Goal: Task Accomplishment & Management: Use online tool/utility

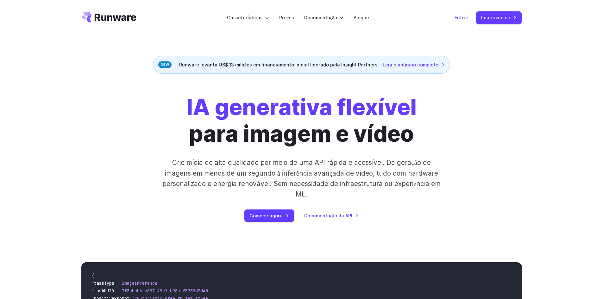
click at [462, 16] on font "Entrar" at bounding box center [461, 17] width 14 height 5
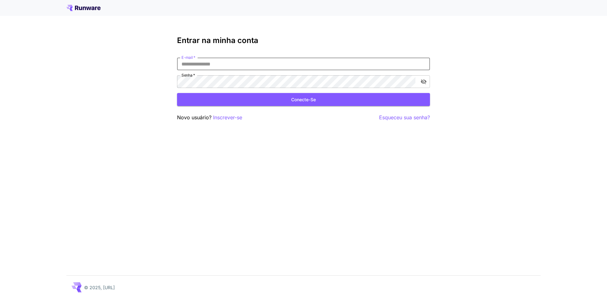
click at [241, 62] on input "E-mail   *" at bounding box center [303, 64] width 253 height 13
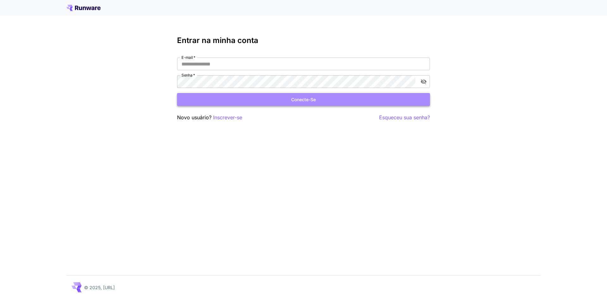
click at [313, 99] on font "Conecte-se" at bounding box center [303, 99] width 25 height 5
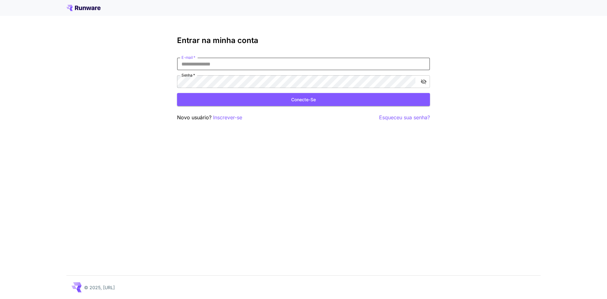
click at [262, 65] on input "E-mail   *" at bounding box center [303, 64] width 253 height 13
type input "**********"
click at [307, 101] on font "Conecte-se" at bounding box center [303, 99] width 25 height 5
click at [229, 118] on font "Inscrever-se" at bounding box center [227, 117] width 29 height 6
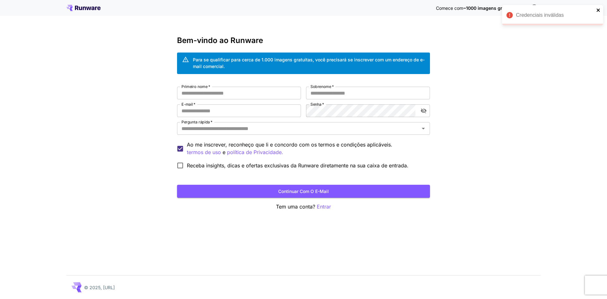
click at [598, 8] on icon "fechar" at bounding box center [599, 10] width 4 height 5
click at [232, 93] on input "Primeiro nome   *" at bounding box center [239, 93] width 124 height 13
type input "*******"
click at [346, 98] on input "Sobrenome   *" at bounding box center [368, 93] width 124 height 13
type input "**********"
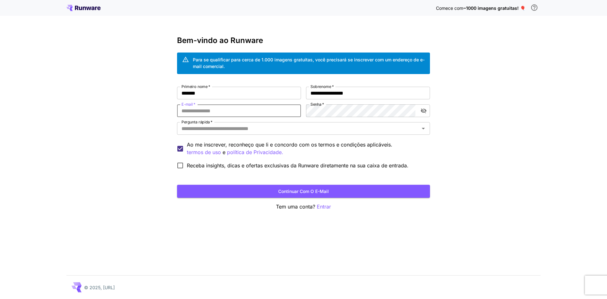
click at [235, 112] on input "E-mail   *" at bounding box center [239, 110] width 124 height 13
type input "**********"
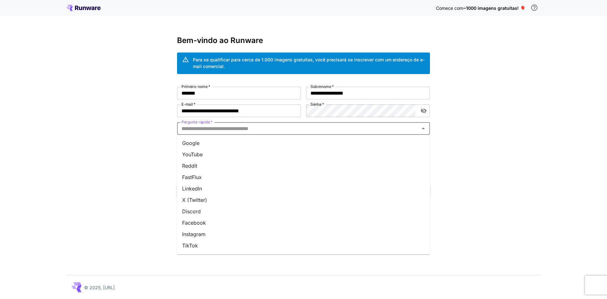
click at [283, 131] on input "Pergunta rápida   *" at bounding box center [298, 128] width 239 height 9
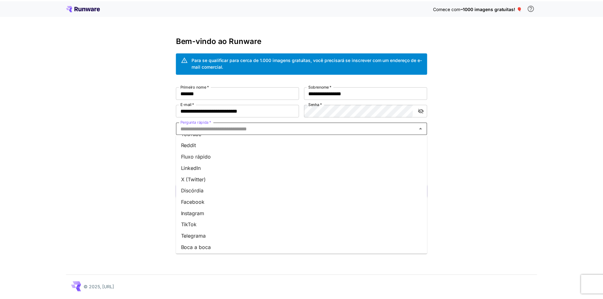
scroll to position [32, 0]
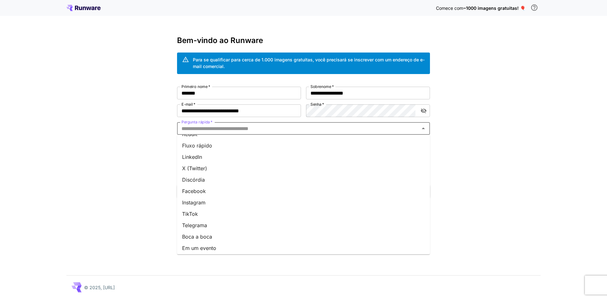
click at [205, 213] on li "TikTok" at bounding box center [303, 213] width 253 height 11
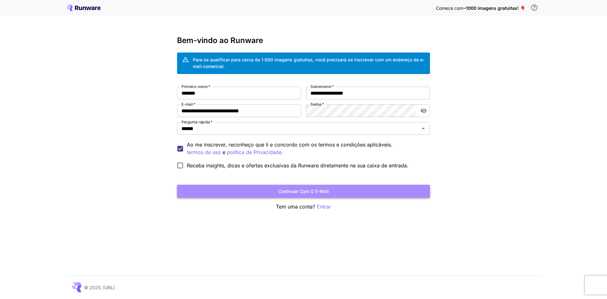
click at [307, 192] on font "Continuar com o e-mail" at bounding box center [303, 191] width 51 height 5
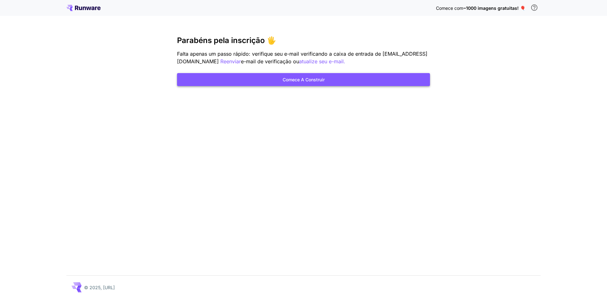
click at [307, 78] on font "Comece a construir" at bounding box center [304, 79] width 42 height 5
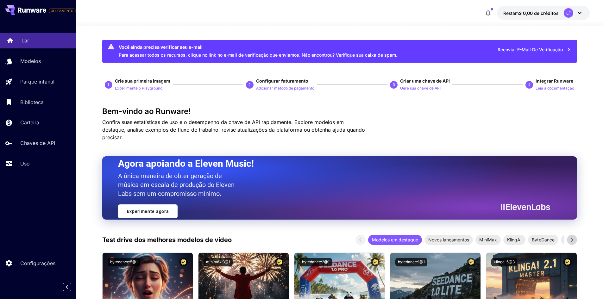
click at [39, 39] on div "Lar" at bounding box center [46, 41] width 49 height 8
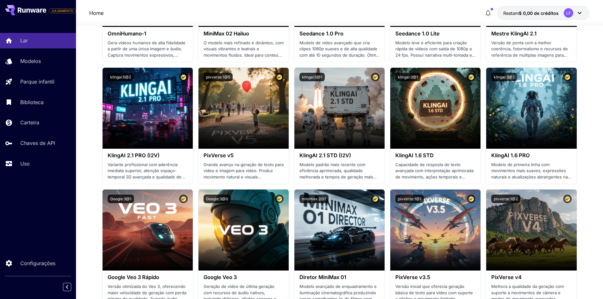
scroll to position [380, 0]
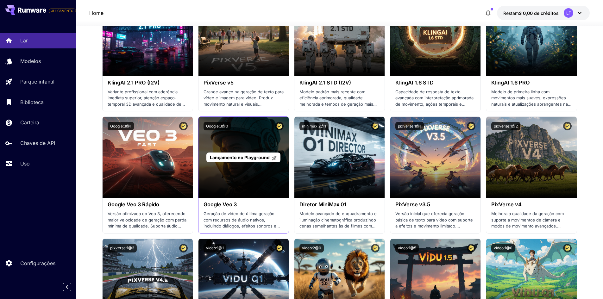
click at [244, 180] on div "Lançamento no Playground" at bounding box center [243, 157] width 90 height 81
click at [249, 158] on font "Lançamento no Playground" at bounding box center [240, 157] width 60 height 5
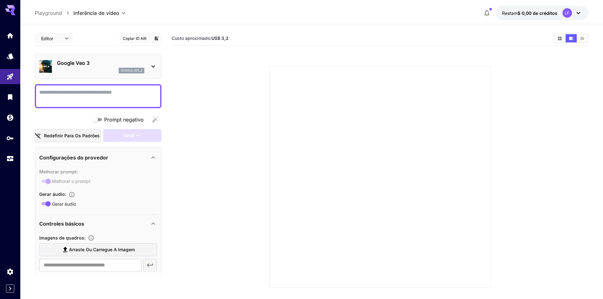
click at [78, 96] on textarea "Prompt negativo" at bounding box center [98, 96] width 118 height 15
paste textarea "**********"
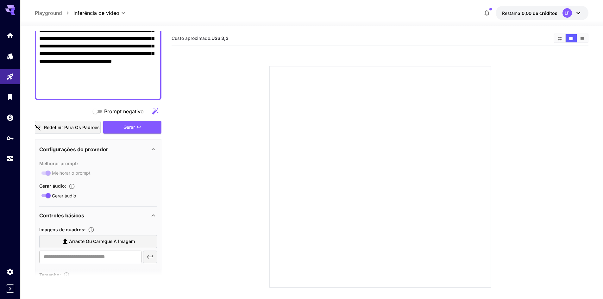
scroll to position [158, 0]
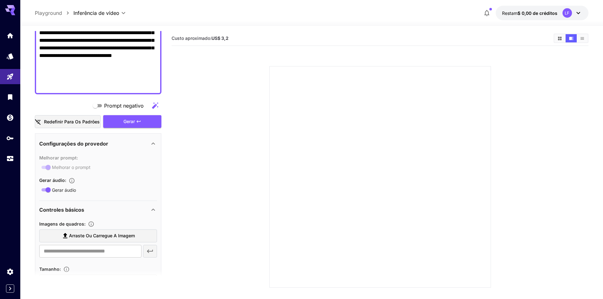
type textarea "**********"
click at [129, 233] on font "Arraste ou carregue a imagem" at bounding box center [102, 235] width 66 height 5
click at [0, 0] on input "Arraste ou carregue a imagem" at bounding box center [0, 0] width 0 height 0
type input "**********"
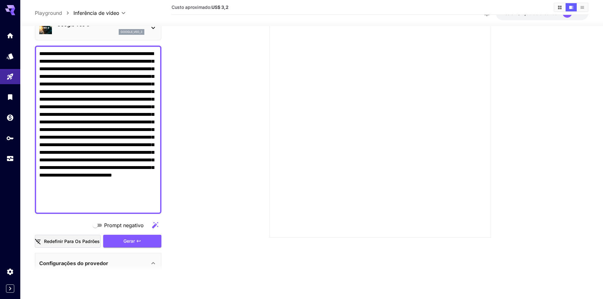
scroll to position [95, 0]
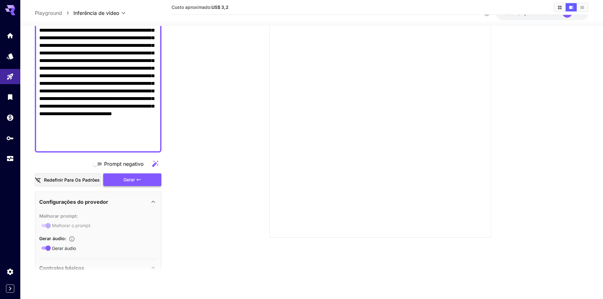
click at [143, 178] on div "Gerar" at bounding box center [132, 179] width 58 height 13
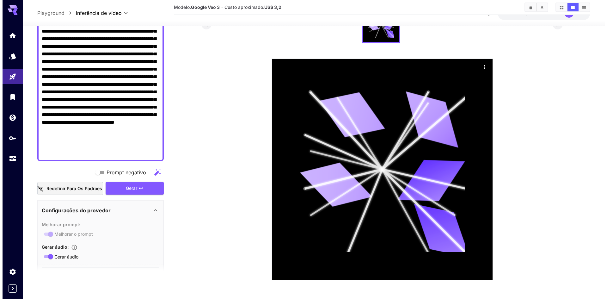
scroll to position [0, 0]
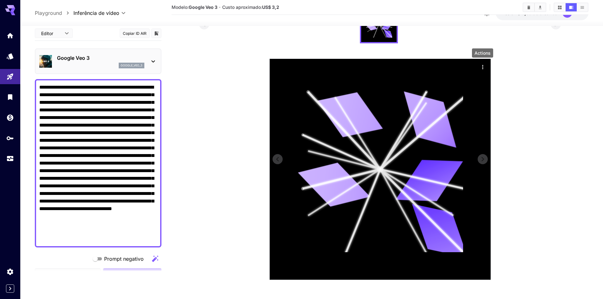
click at [483, 65] on icon "Ações" at bounding box center [482, 67] width 6 height 6
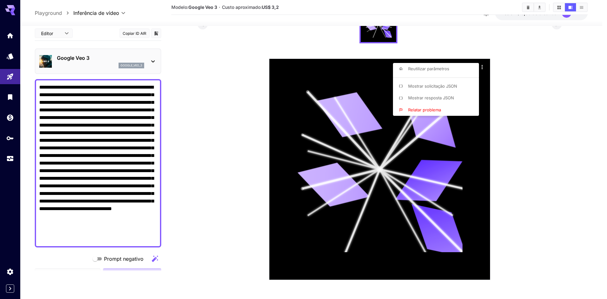
click at [508, 74] on div at bounding box center [303, 149] width 607 height 299
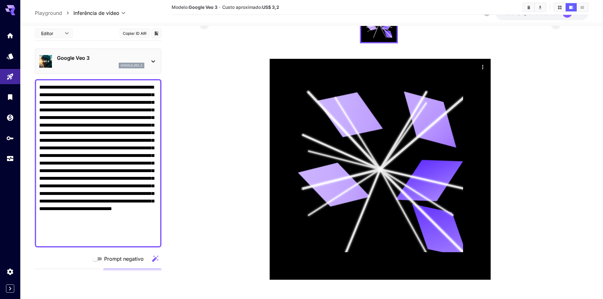
click at [154, 58] on icon at bounding box center [153, 62] width 8 height 8
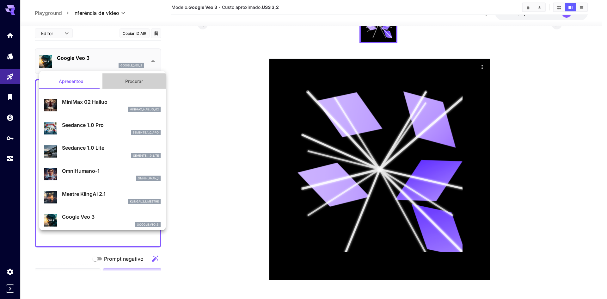
click at [135, 80] on font "Procurar" at bounding box center [134, 80] width 18 height 5
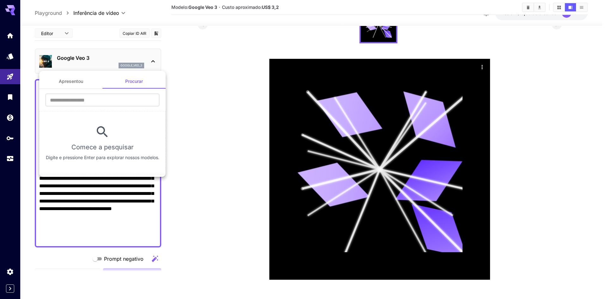
click at [205, 70] on div at bounding box center [303, 149] width 607 height 299
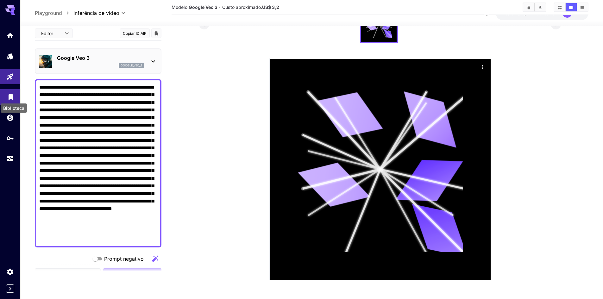
click at [11, 95] on icon "Biblioteca" at bounding box center [11, 95] width 4 height 6
